Goal: Transaction & Acquisition: Purchase product/service

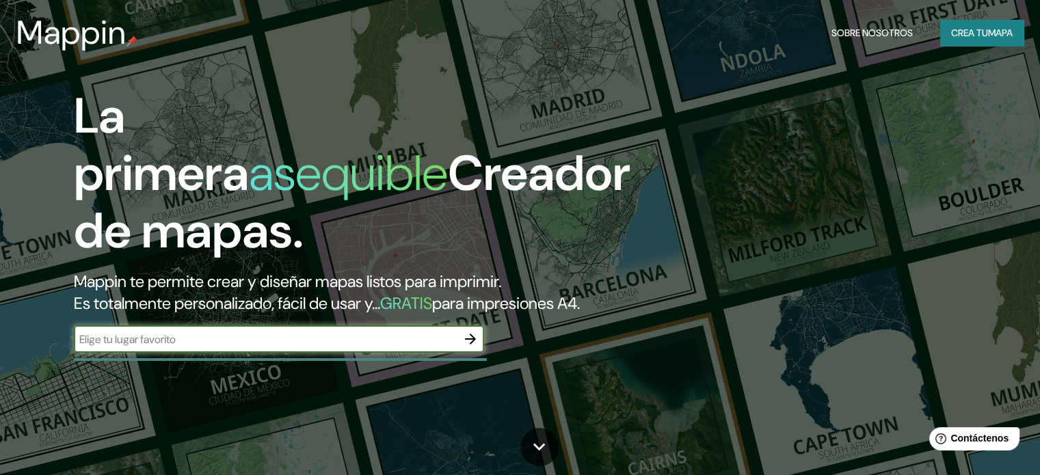
click at [347, 280] on font "Mappin te permite crear y diseñar mapas listos para imprimir." at bounding box center [287, 281] width 427 height 21
click at [345, 347] on input "text" at bounding box center [265, 340] width 383 height 16
type input "toluca"
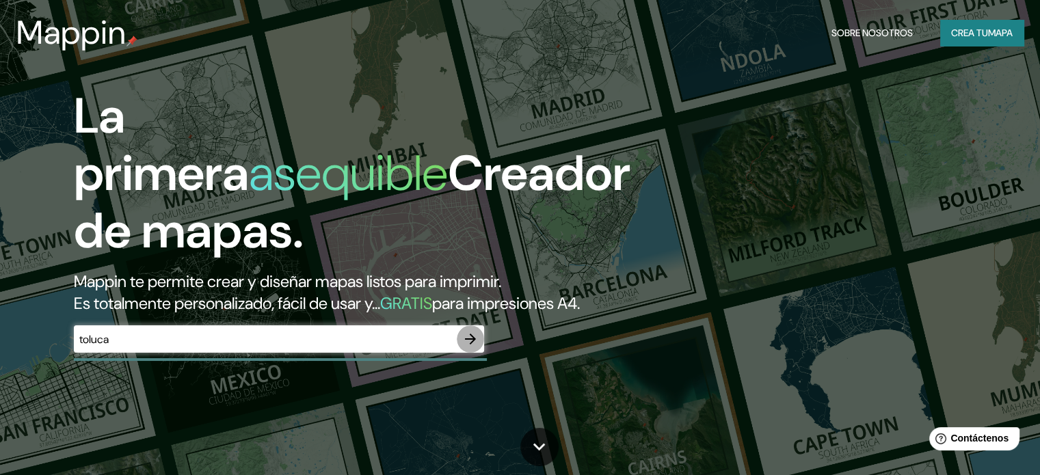
click at [476, 347] on icon "button" at bounding box center [470, 339] width 16 height 16
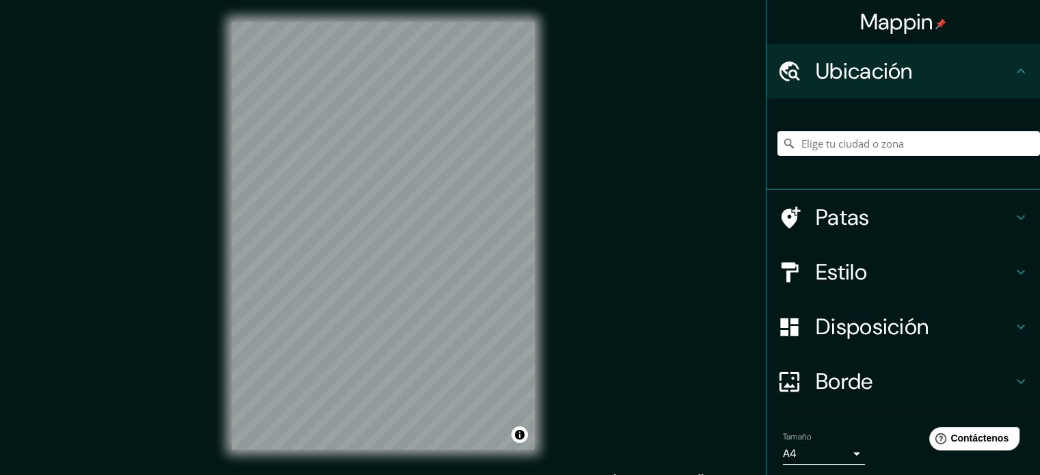
click at [875, 134] on input "Elige tu ciudad o zona" at bounding box center [908, 143] width 263 height 25
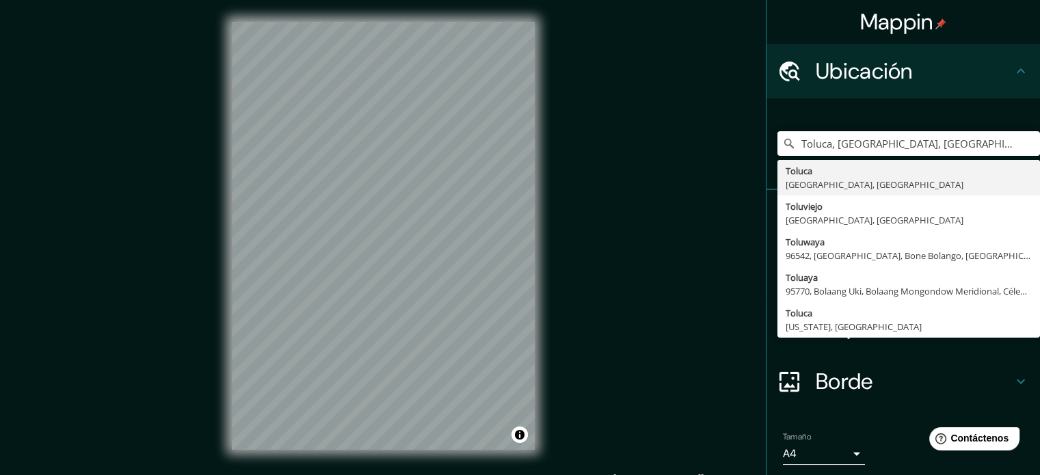
type input "Toluca, [GEOGRAPHIC_DATA], [GEOGRAPHIC_DATA]"
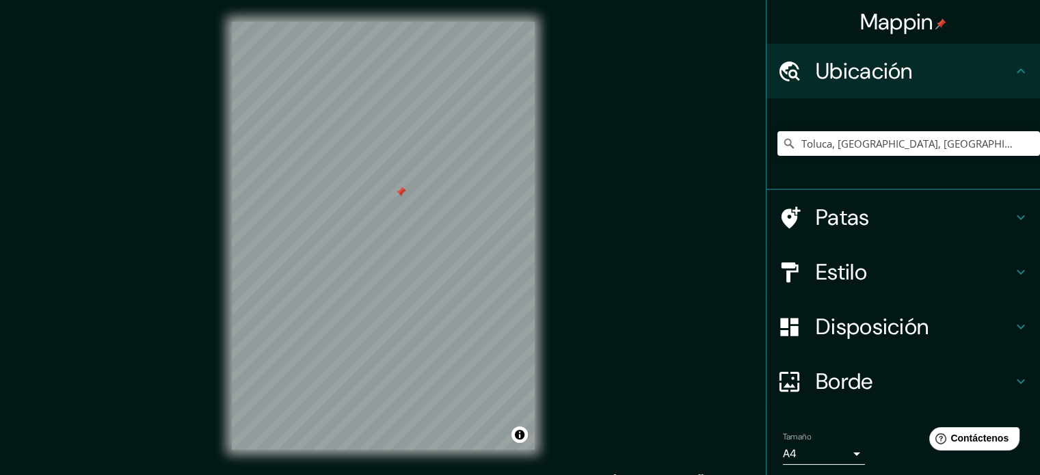
scroll to position [2, 0]
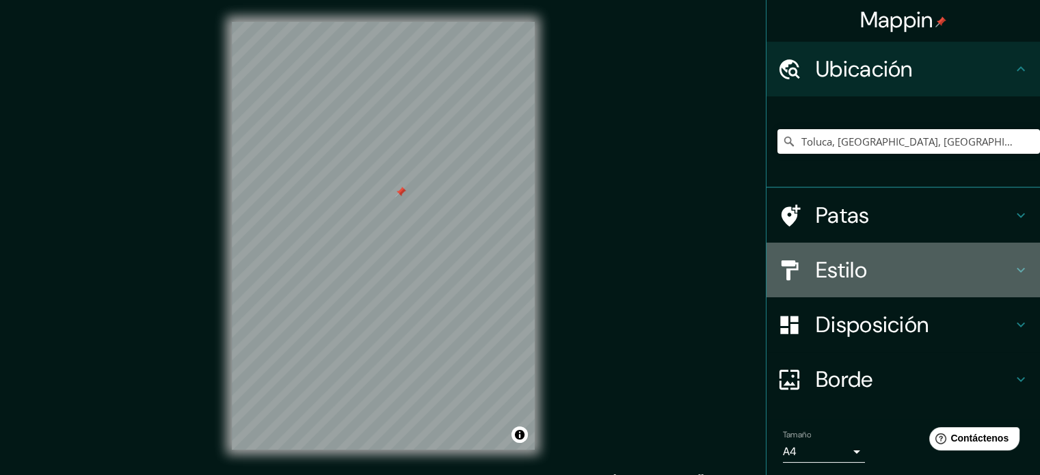
click at [866, 257] on h4 "Estilo" at bounding box center [914, 269] width 197 height 27
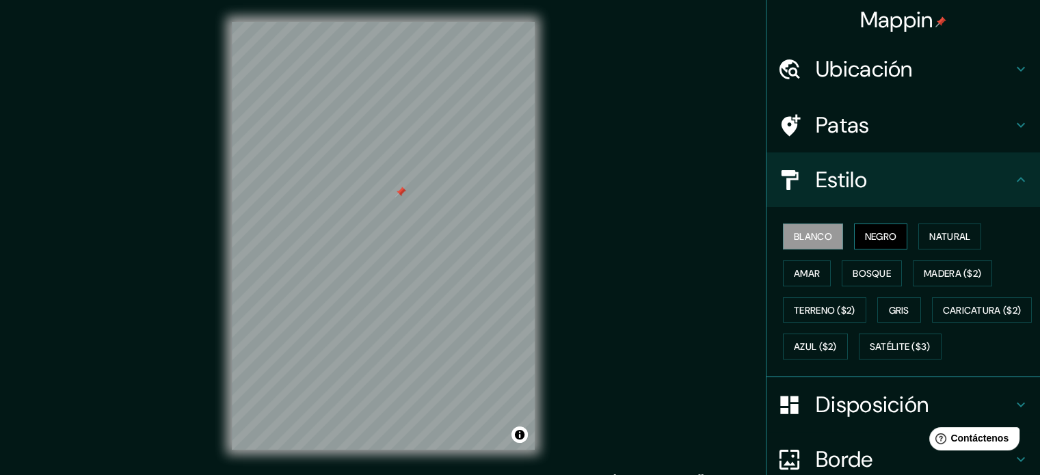
click at [889, 234] on font "Negro" at bounding box center [881, 236] width 32 height 12
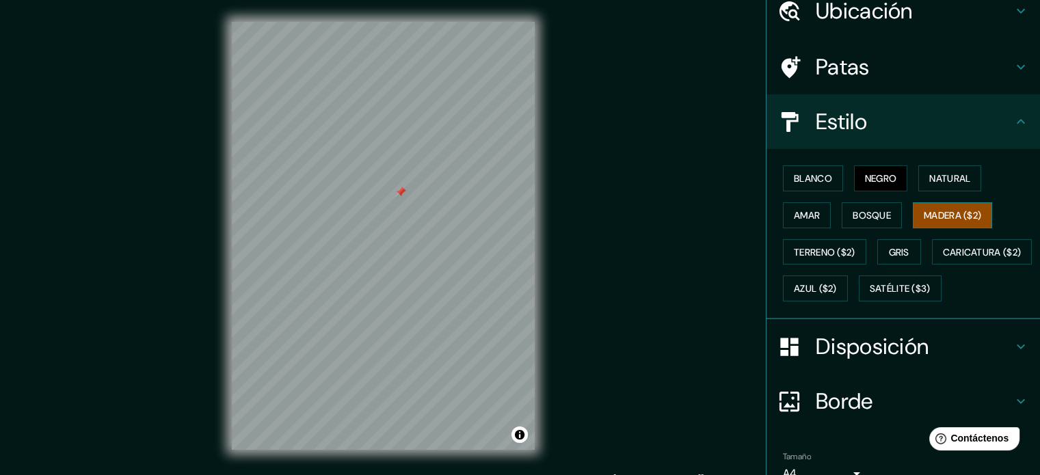
scroll to position [161, 0]
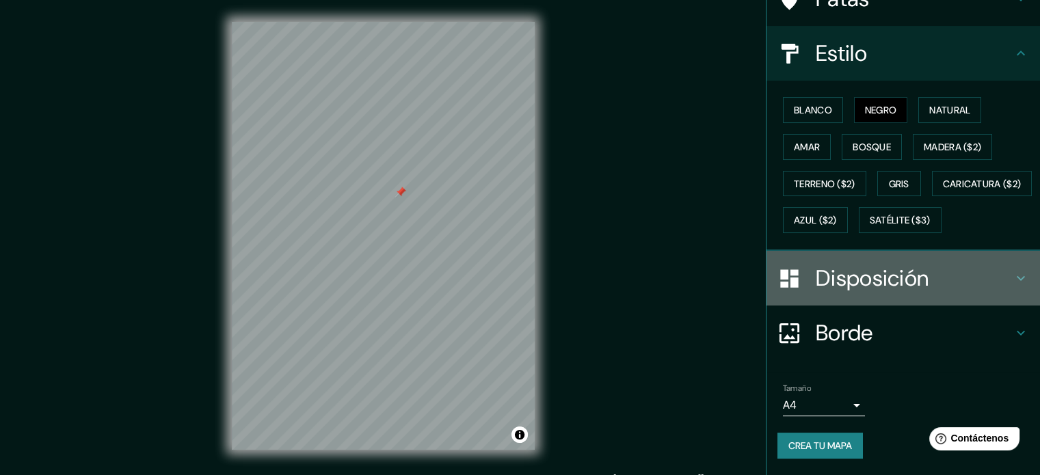
click at [868, 276] on font "Disposición" at bounding box center [872, 278] width 113 height 29
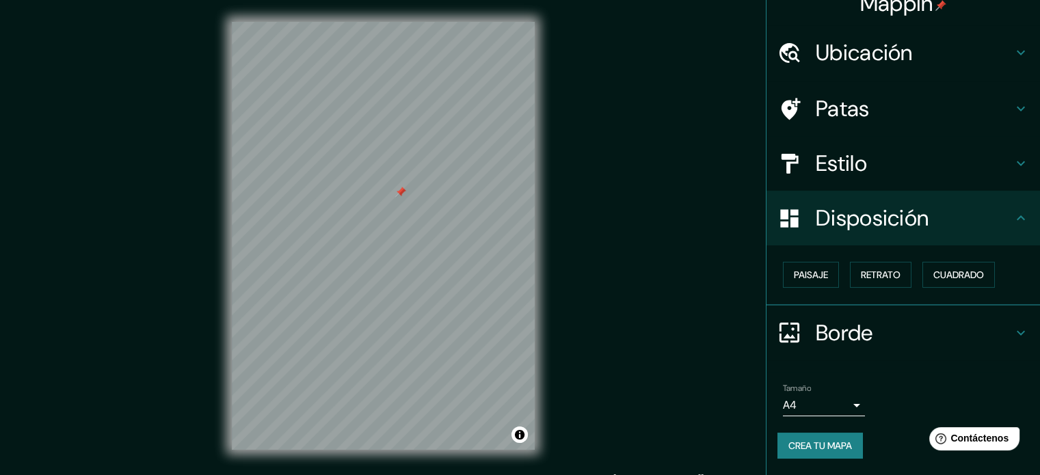
scroll to position [16, 0]
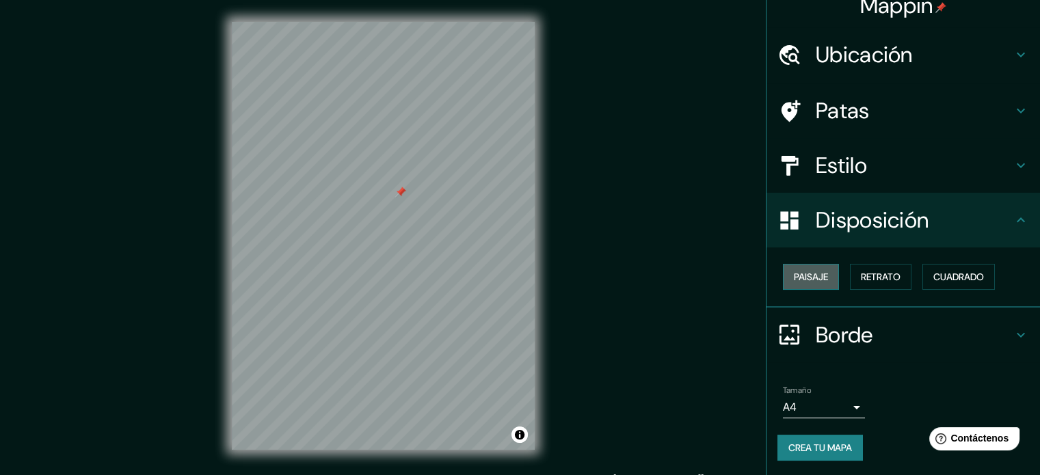
click at [825, 281] on button "Paisaje" at bounding box center [811, 277] width 56 height 26
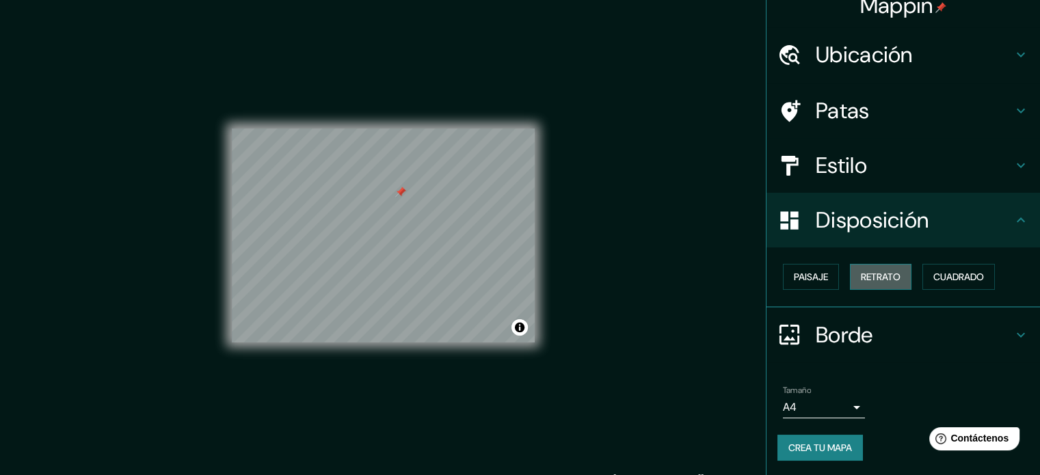
click at [866, 276] on font "Retrato" at bounding box center [881, 277] width 40 height 12
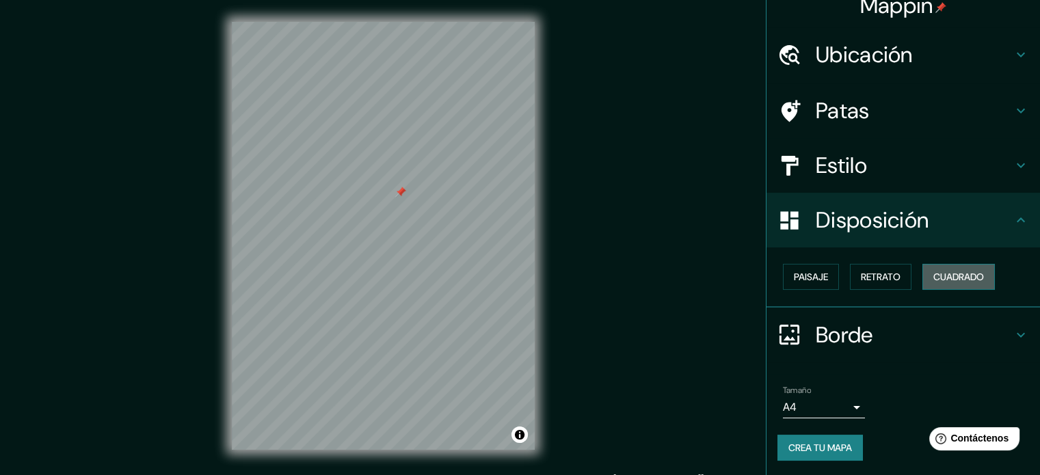
click at [922, 271] on button "Cuadrado" at bounding box center [958, 277] width 72 height 26
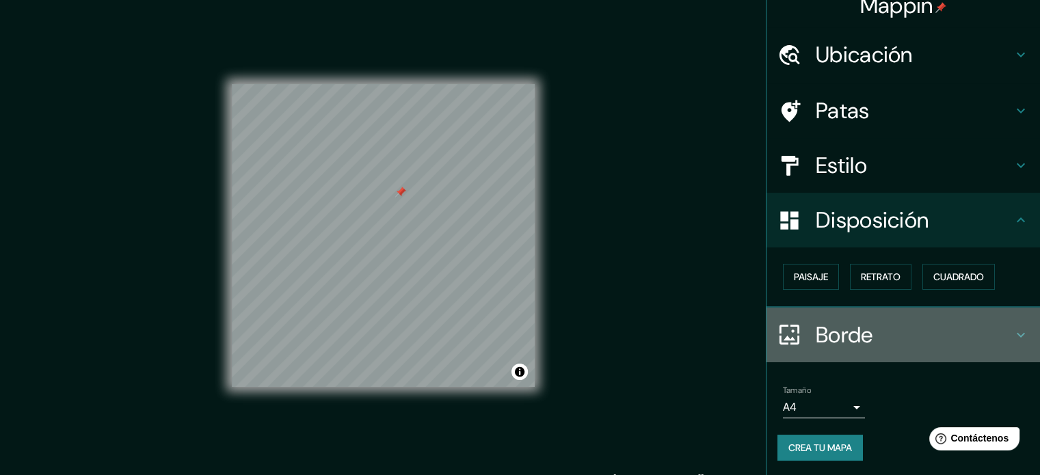
click at [816, 322] on font "Borde" at bounding box center [844, 335] width 57 height 29
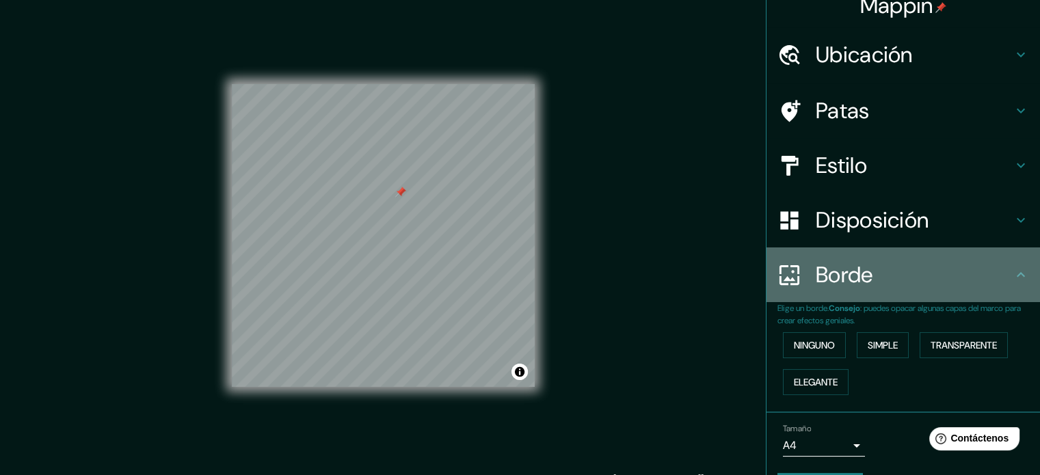
click at [825, 291] on div "Borde" at bounding box center [904, 275] width 274 height 55
click at [878, 284] on h4 "Borde" at bounding box center [914, 274] width 197 height 27
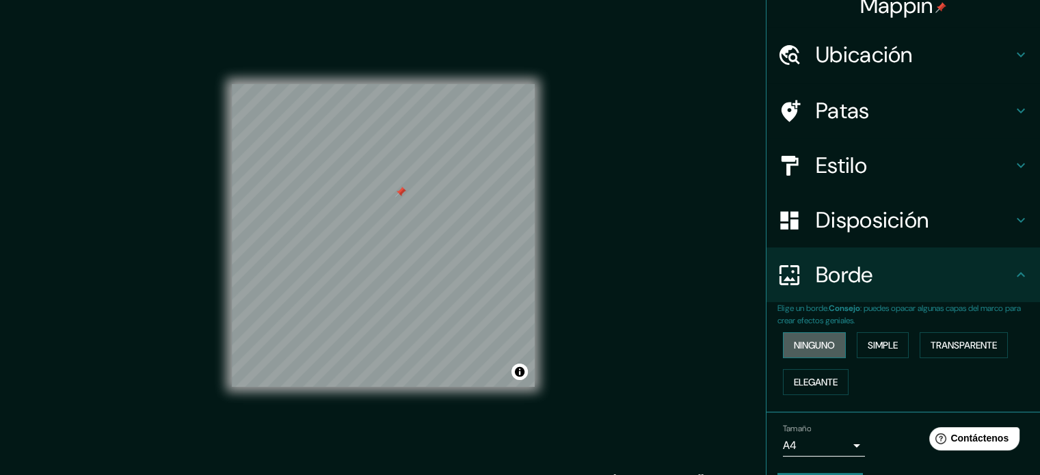
click at [808, 343] on font "Ninguno" at bounding box center [814, 345] width 41 height 12
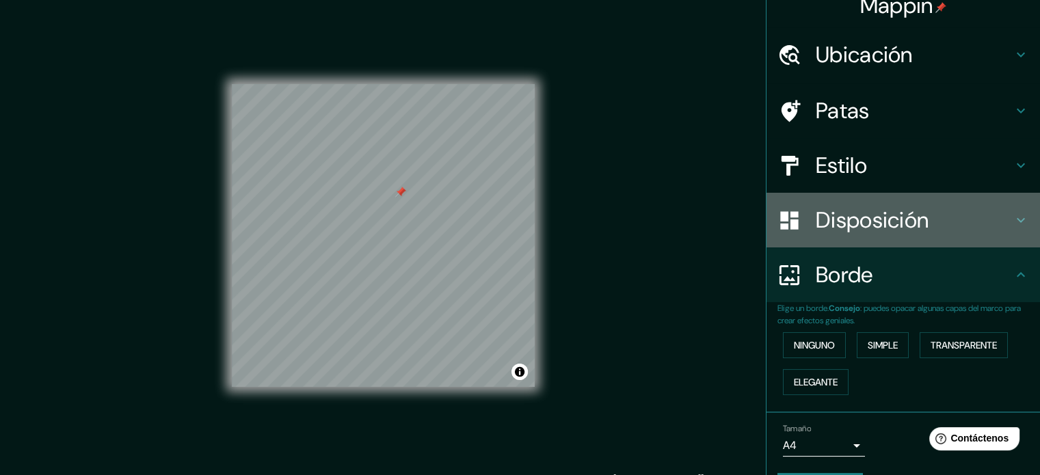
click at [844, 215] on font "Disposición" at bounding box center [872, 220] width 113 height 29
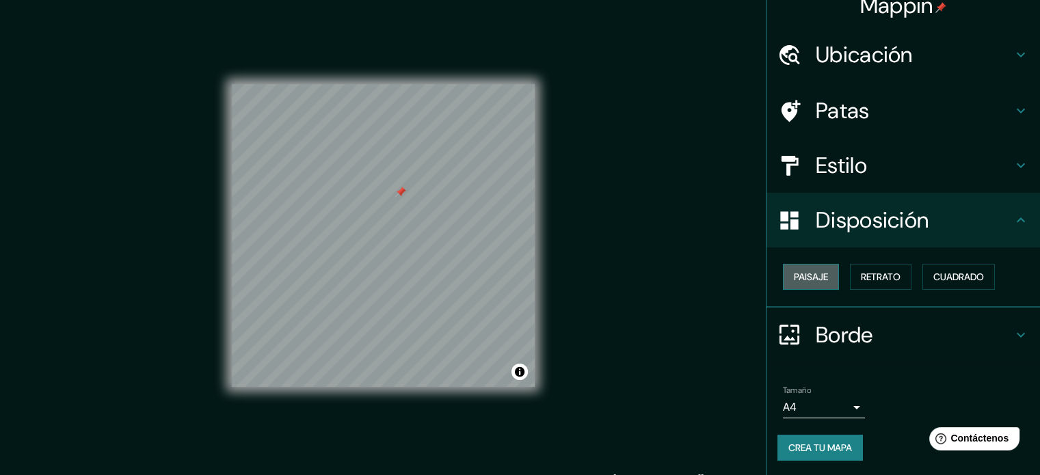
click at [807, 272] on font "Paisaje" at bounding box center [811, 277] width 34 height 12
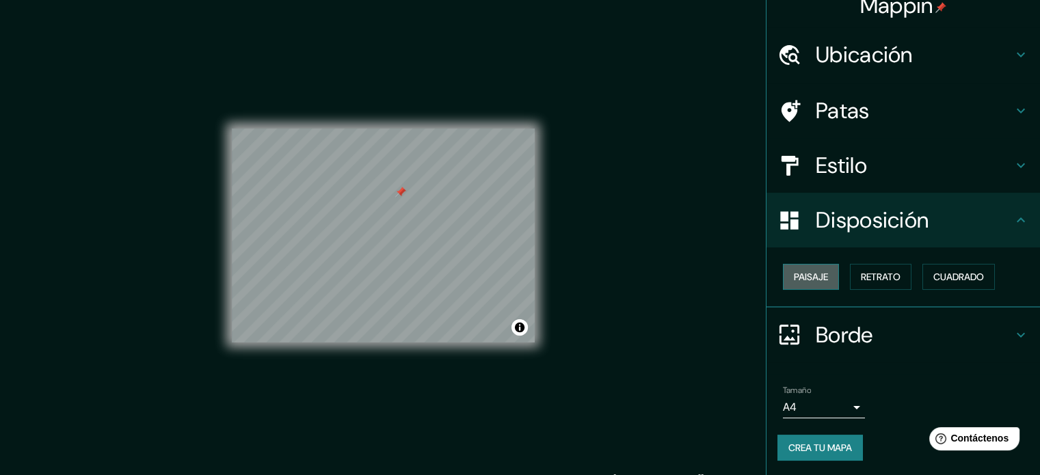
click at [807, 272] on font "Paisaje" at bounding box center [811, 277] width 34 height 12
click at [907, 273] on div "Paisaje Retrato Cuadrado" at bounding box center [908, 276] width 263 height 37
click at [922, 273] on button "Cuadrado" at bounding box center [958, 277] width 72 height 26
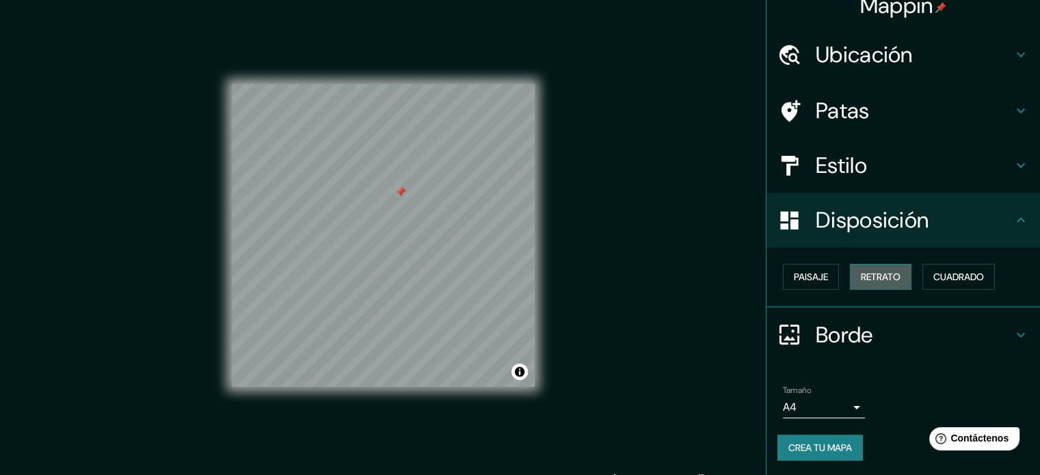
click at [861, 280] on font "Retrato" at bounding box center [881, 277] width 40 height 12
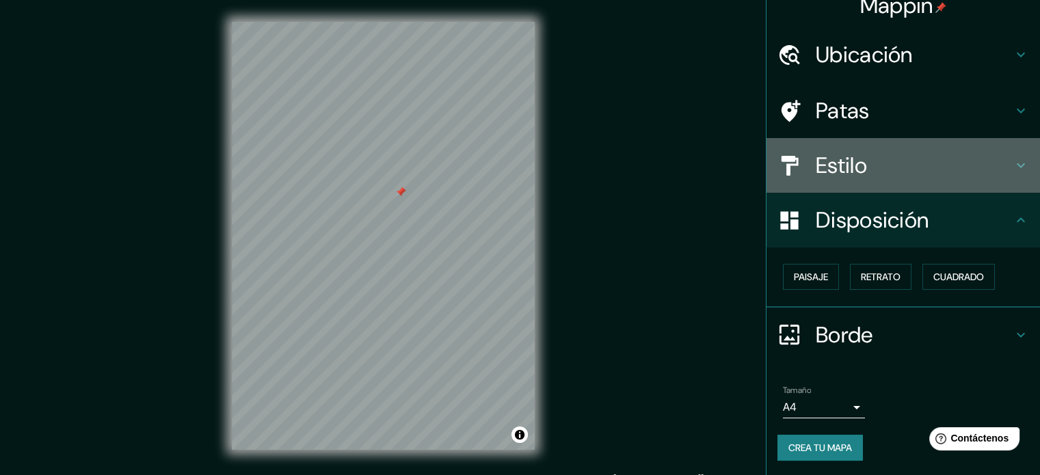
click at [864, 169] on h4 "Estilo" at bounding box center [914, 165] width 197 height 27
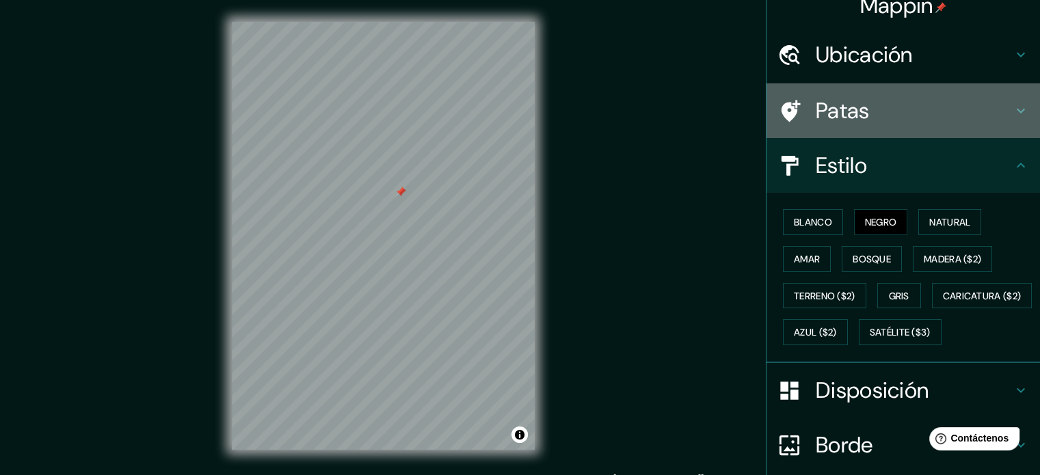
click at [861, 117] on h4 "Patas" at bounding box center [914, 110] width 197 height 27
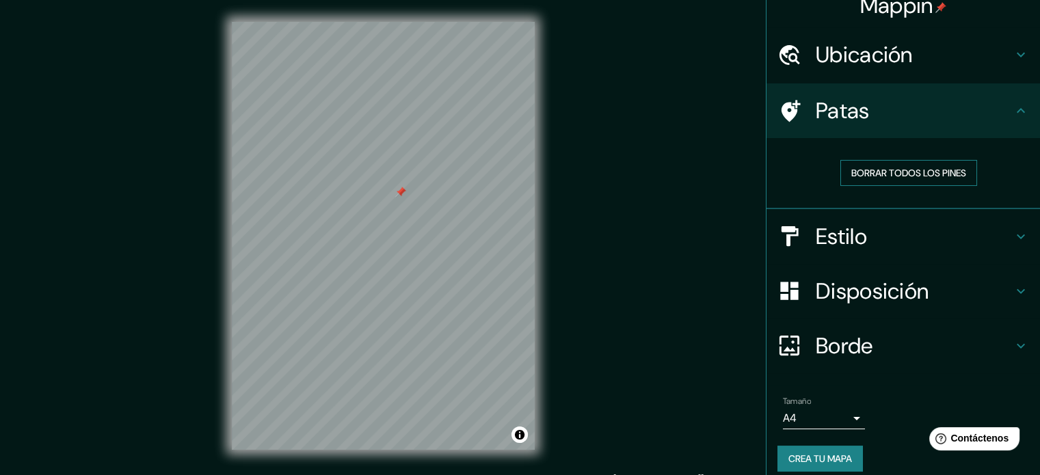
click at [889, 164] on font "Borrar todos los pines" at bounding box center [908, 173] width 115 height 18
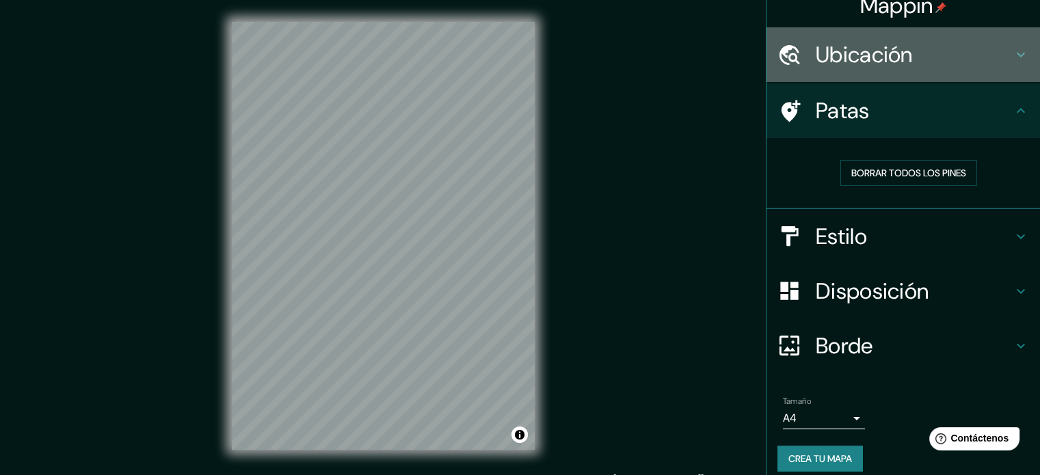
click at [836, 43] on font "Ubicación" at bounding box center [864, 54] width 97 height 29
